Goal: Transaction & Acquisition: Subscribe to service/newsletter

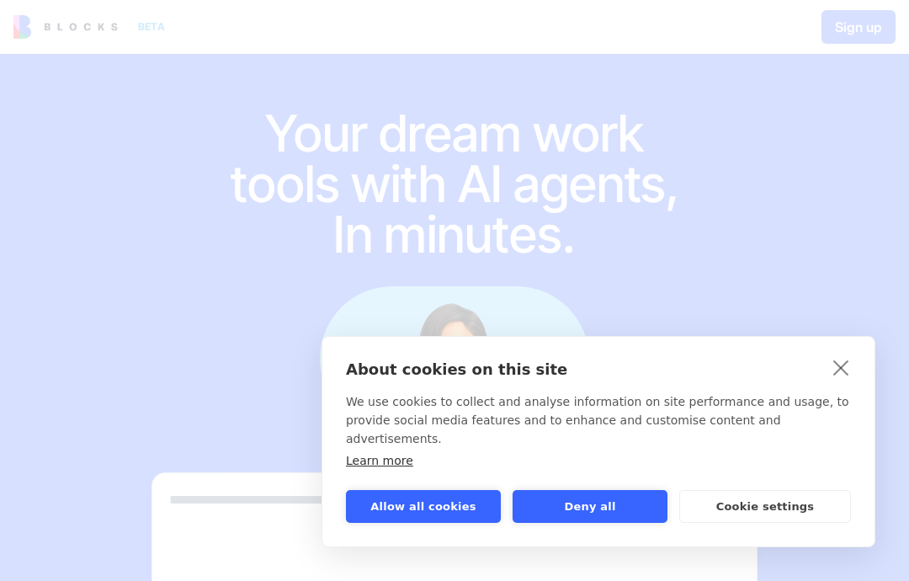
click at [840, 380] on link "close" at bounding box center [841, 367] width 26 height 27
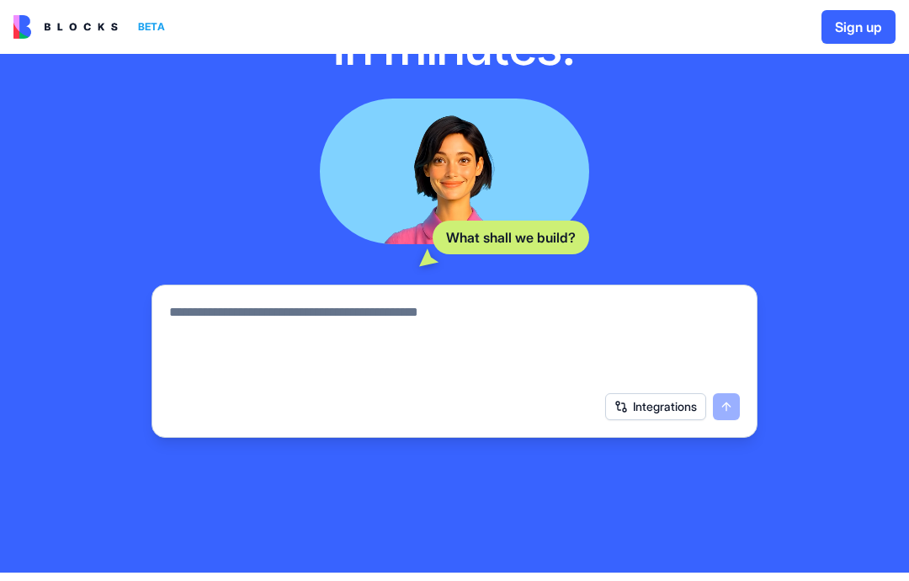
scroll to position [212, 0]
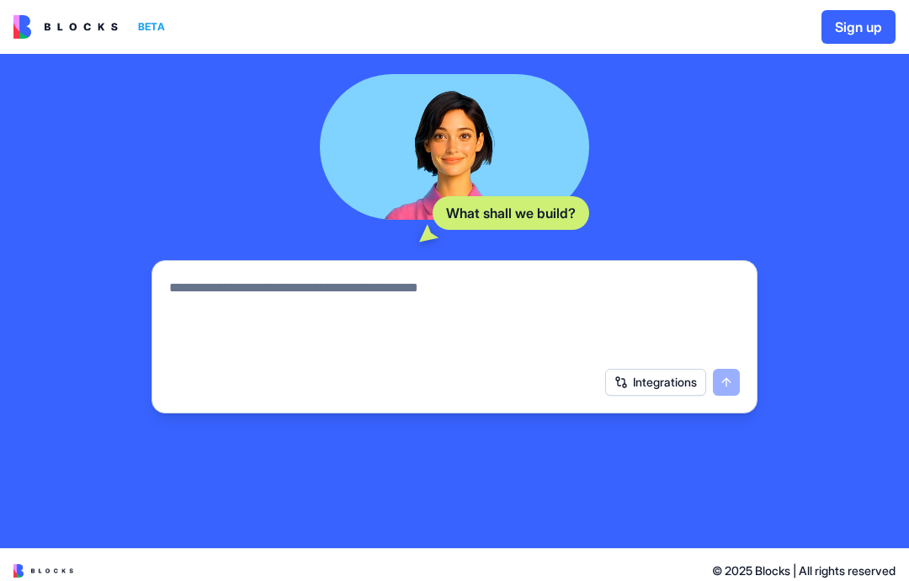
click at [559, 286] on textarea at bounding box center [454, 318] width 571 height 81
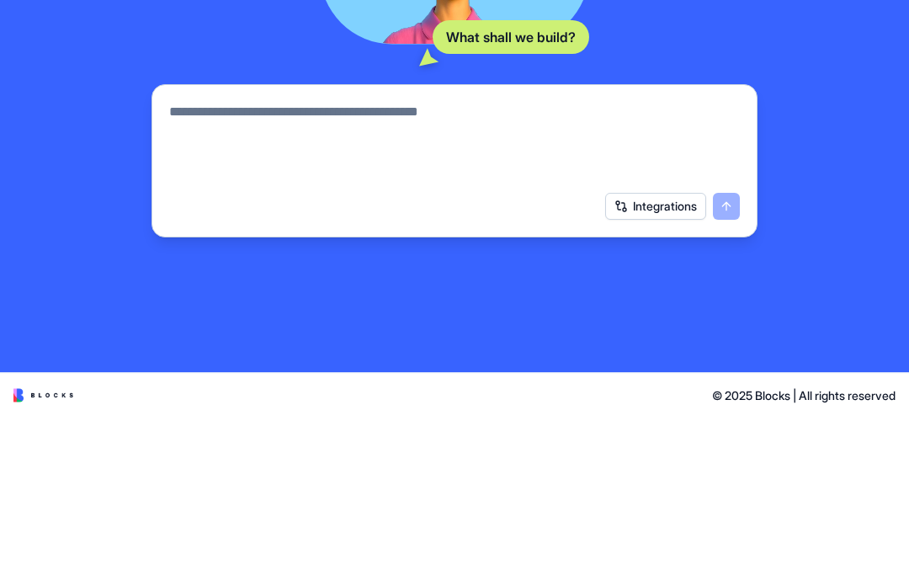
click at [644, 369] on button "Integrations" at bounding box center [655, 382] width 101 height 27
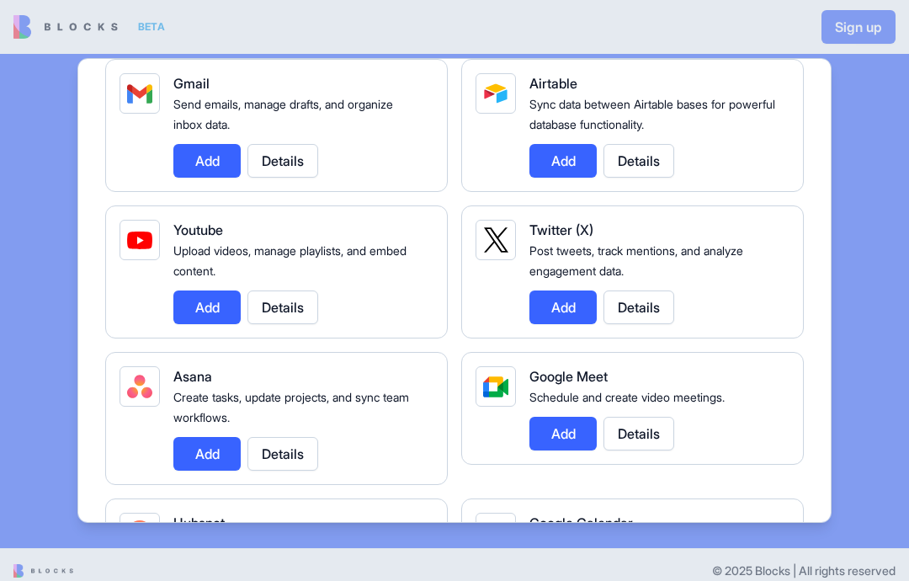
scroll to position [295, 0]
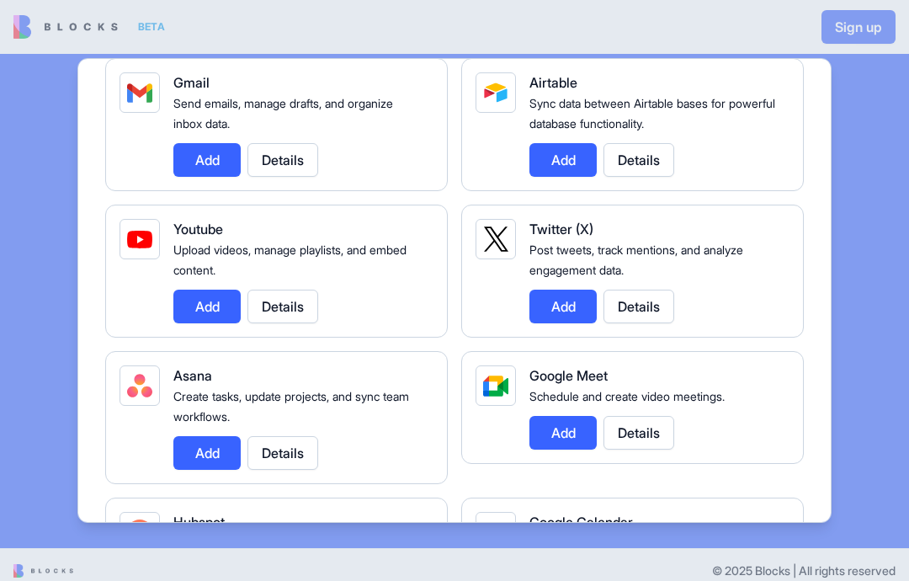
click at [206, 307] on button "Add" at bounding box center [206, 307] width 67 height 34
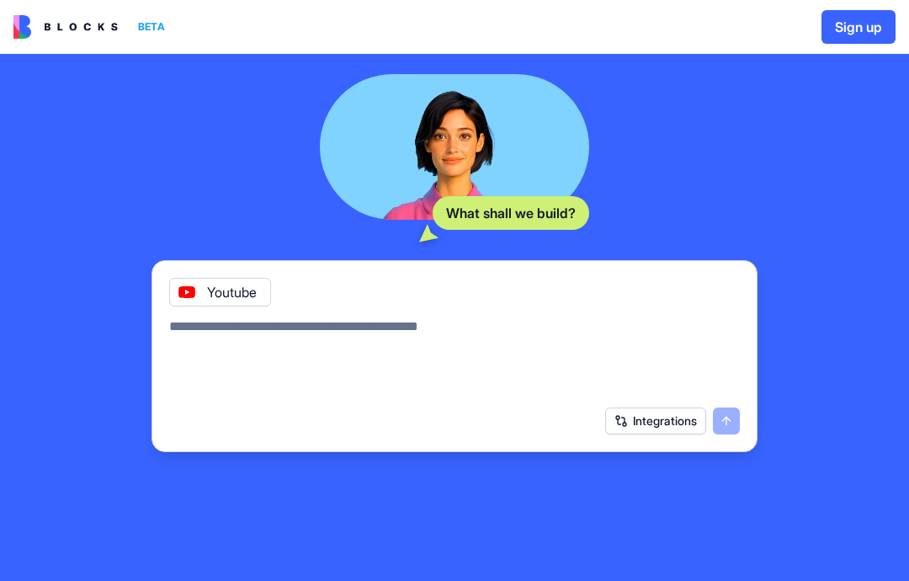
click at [662, 412] on button "Integrations" at bounding box center [655, 420] width 101 height 27
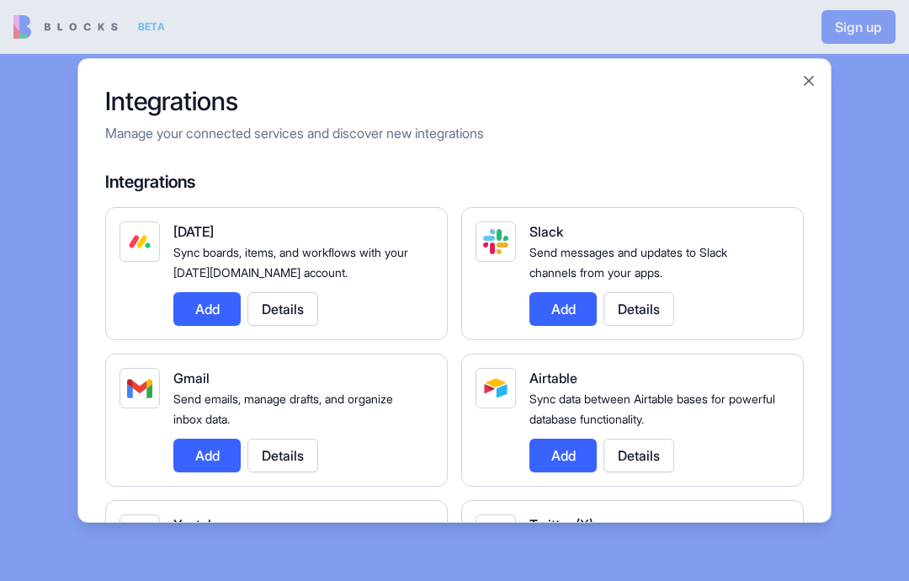
scroll to position [0, 0]
click at [813, 88] on button "Close" at bounding box center [808, 80] width 17 height 17
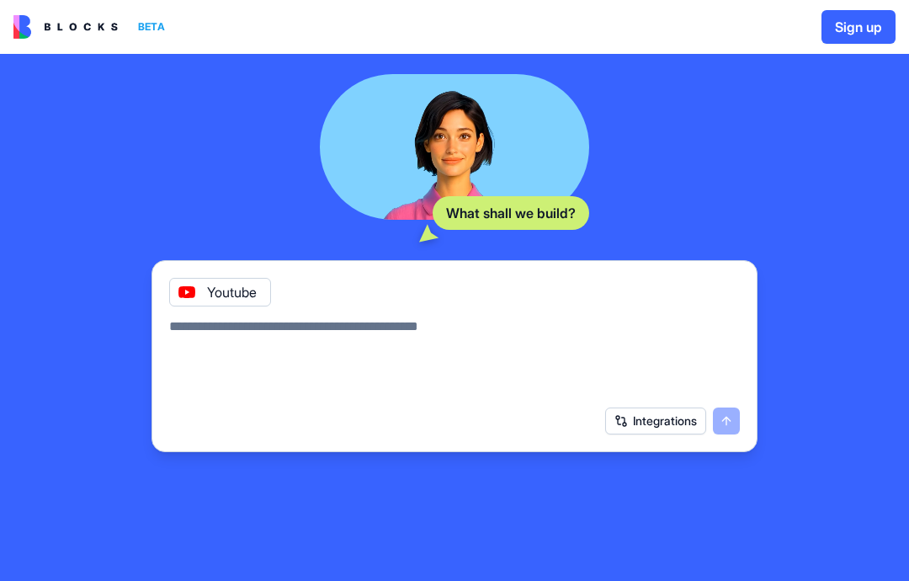
click at [365, 317] on textarea at bounding box center [454, 356] width 571 height 81
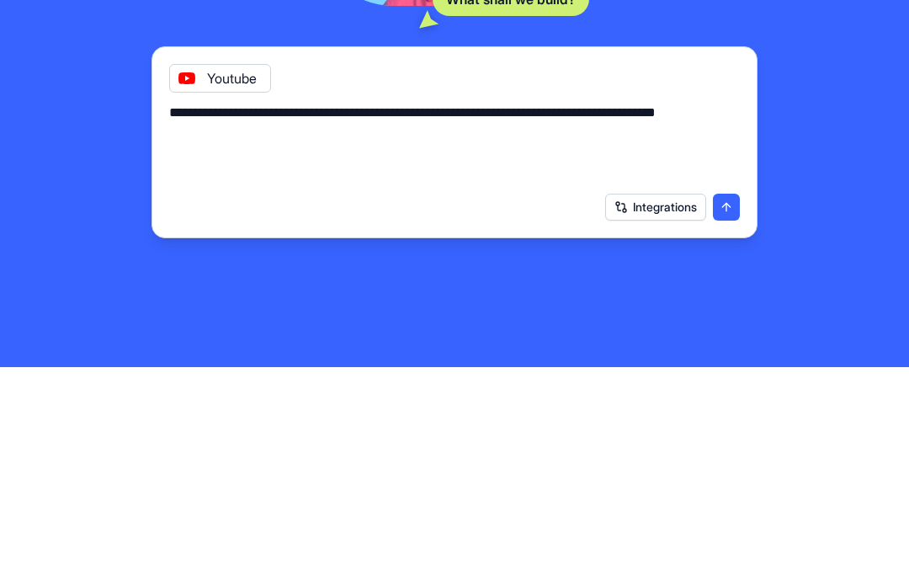
type textarea "**********"
click at [725, 407] on button "submit" at bounding box center [726, 420] width 27 height 27
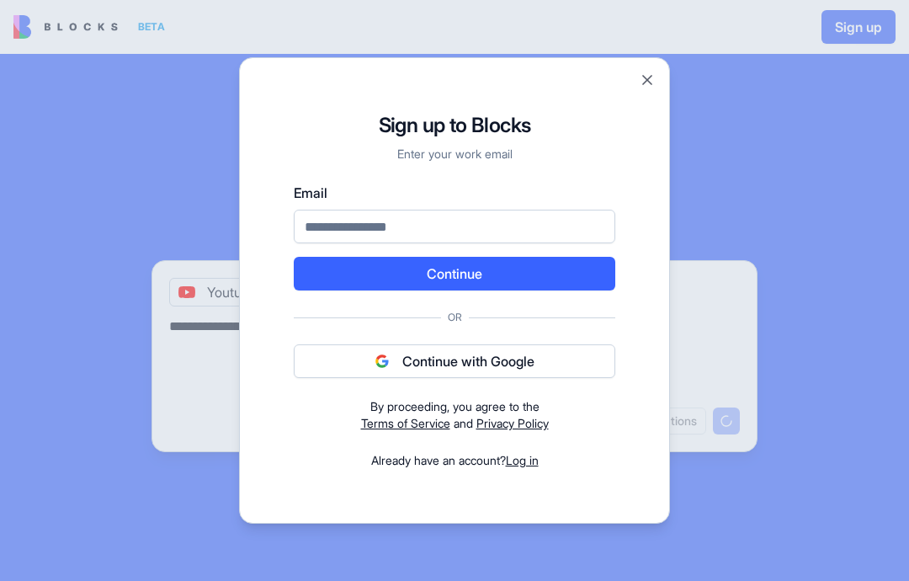
click at [327, 363] on button "Continue with Google" at bounding box center [455, 361] width 322 height 34
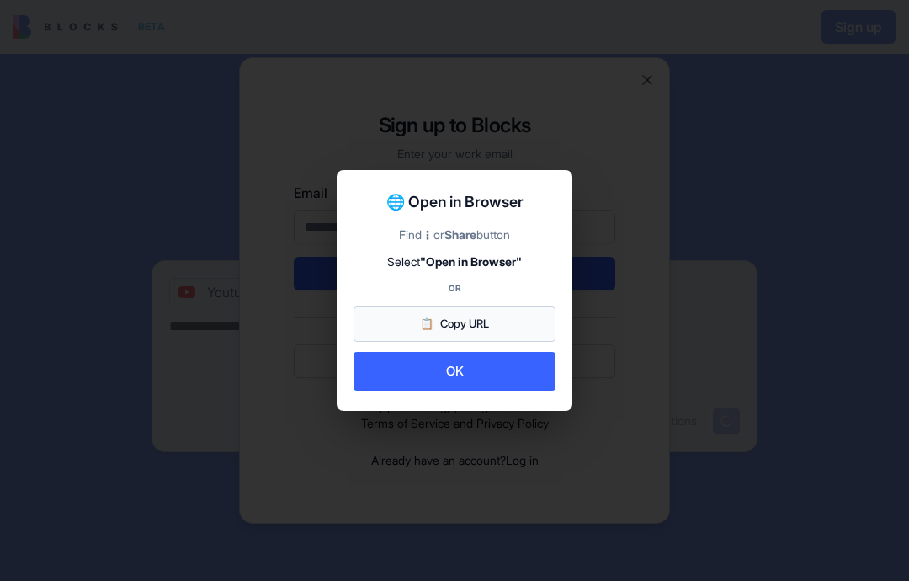
click at [378, 324] on button "📋 Copy URL" at bounding box center [455, 323] width 202 height 35
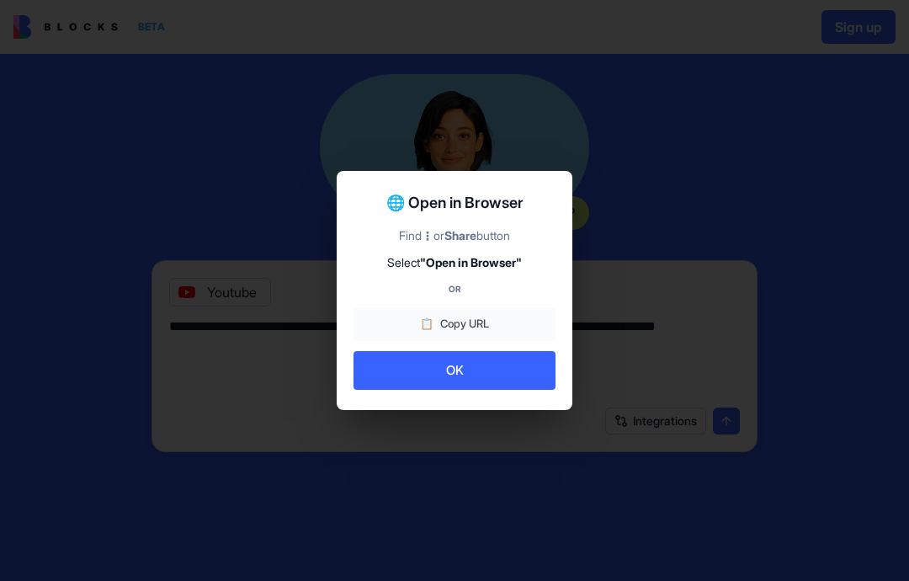
click at [410, 229] on div "Find ⋮ or Share button" at bounding box center [455, 235] width 202 height 17
click at [424, 249] on div "Find ⋮ or Share button Select "Open in Browser"" at bounding box center [455, 248] width 202 height 43
click at [417, 373] on button "OK" at bounding box center [455, 371] width 202 height 40
